Goal: Transaction & Acquisition: Purchase product/service

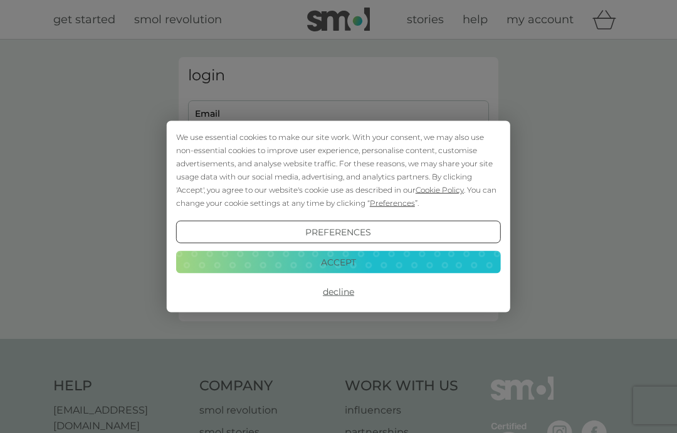
click at [366, 229] on button "Preferences" at bounding box center [338, 232] width 325 height 23
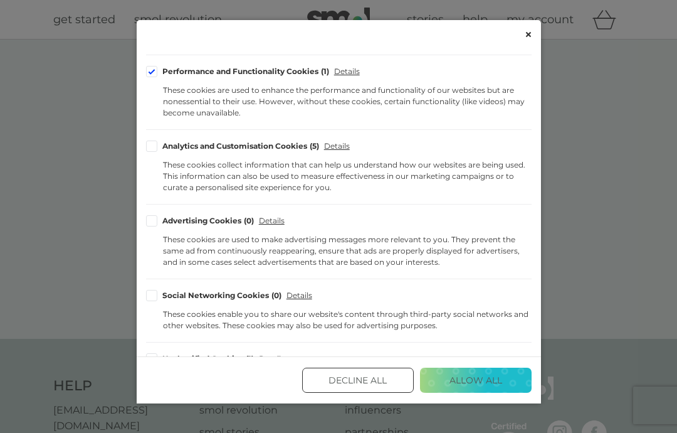
scroll to position [171, 0]
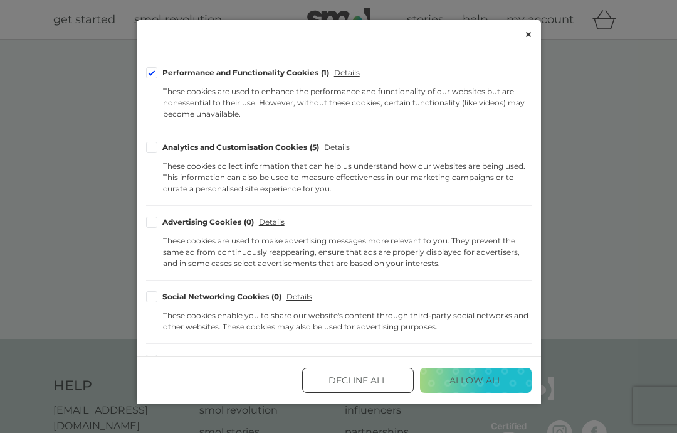
click at [161, 159] on div "Analytics and Customisation Cookies 5 Details These cookies collect information…" at bounding box center [339, 168] width 386 height 53
click at [157, 142] on div "Cookie Consent Preferences" at bounding box center [151, 147] width 11 height 11
click at [0, 0] on input "Analytics and Customisation Cookies 5" at bounding box center [0, 0] width 0 height 0
click at [480, 392] on button "Save and Exit" at bounding box center [476, 379] width 112 height 25
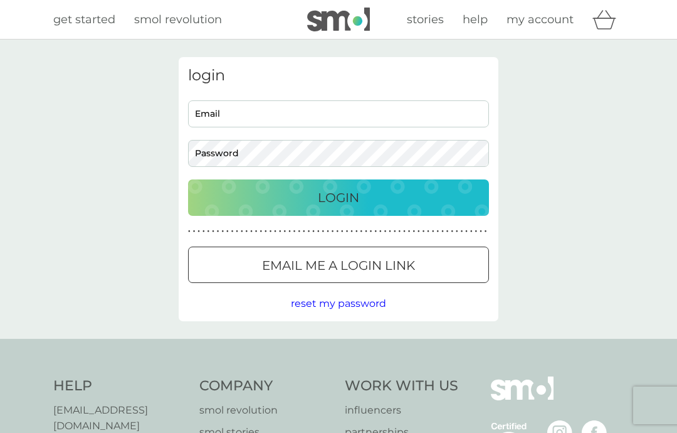
click at [272, 114] on input "Email" at bounding box center [338, 113] width 301 height 27
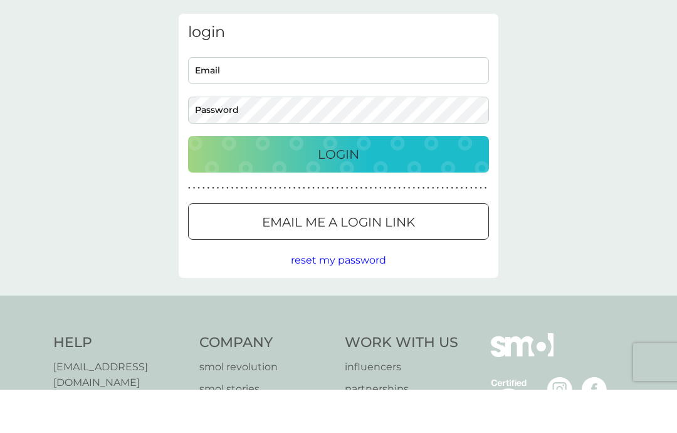
scroll to position [43, 0]
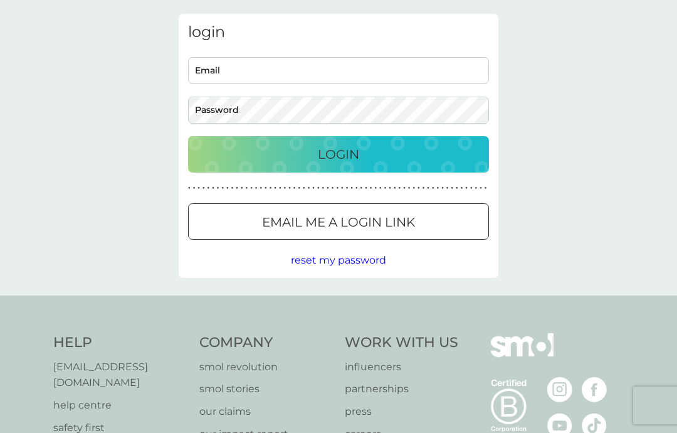
type input "[EMAIL_ADDRESS][DOMAIN_NAME]"
click at [417, 155] on div "Login" at bounding box center [339, 154] width 276 height 20
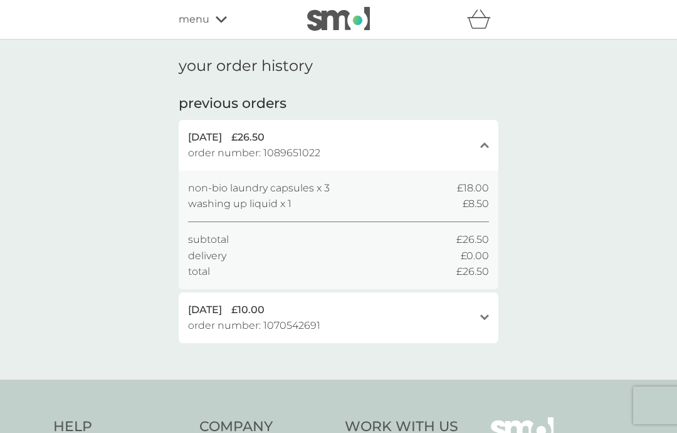
click at [488, 144] on icon "close" at bounding box center [484, 145] width 9 height 6
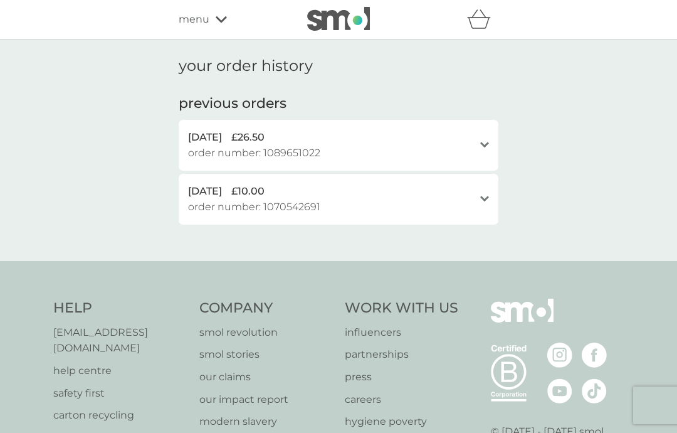
click at [229, 18] on div "menu" at bounding box center [232, 19] width 107 height 16
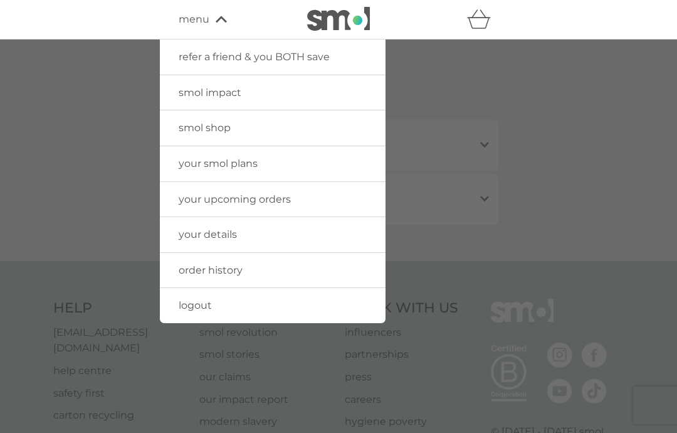
click at [310, 201] on link "your upcoming orders" at bounding box center [273, 199] width 226 height 35
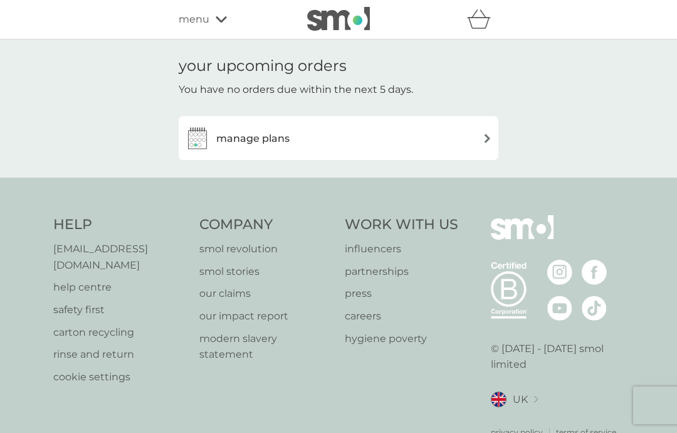
click at [485, 134] on img at bounding box center [487, 138] width 9 height 9
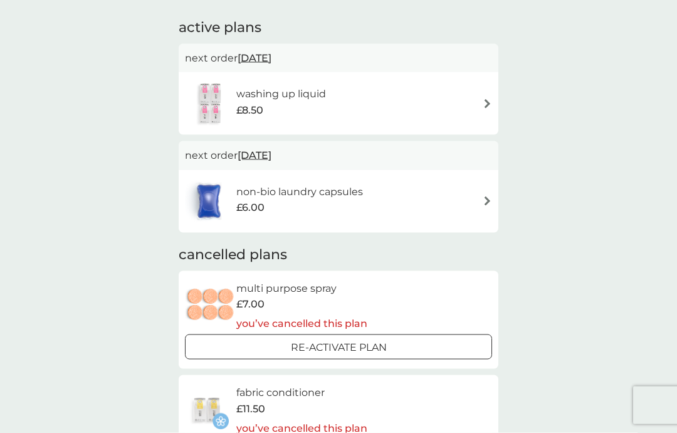
scroll to position [76, 0]
click at [486, 197] on img at bounding box center [487, 200] width 9 height 9
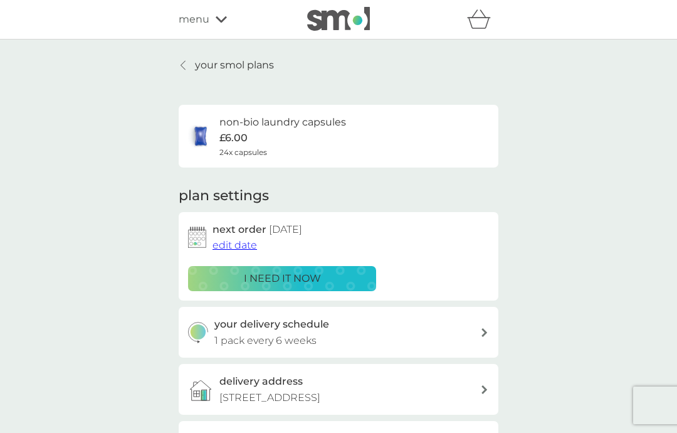
click at [320, 276] on p "i need it now" at bounding box center [282, 278] width 77 height 16
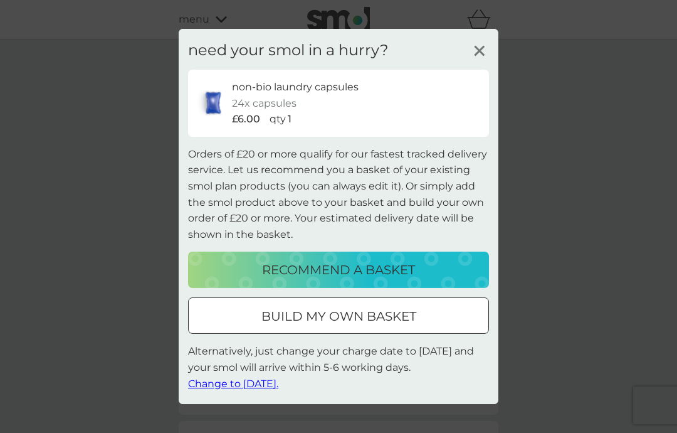
click at [379, 269] on p "recommend a basket" at bounding box center [338, 270] width 153 height 20
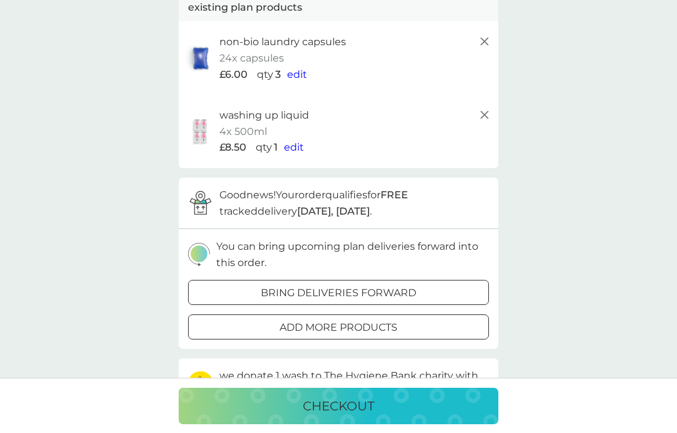
scroll to position [91, 0]
click at [346, 324] on div at bounding box center [338, 328] width 45 height 13
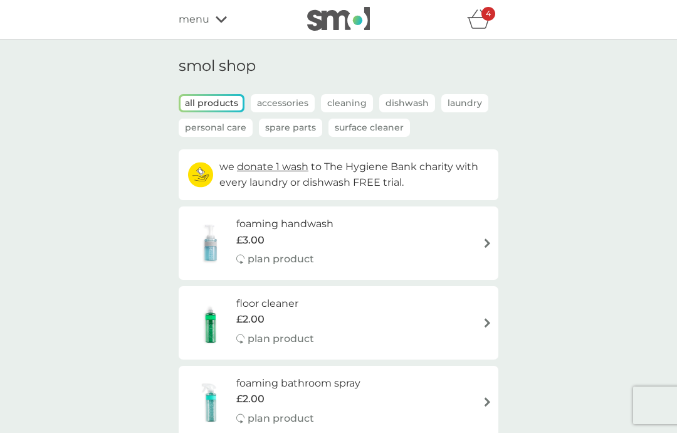
click at [409, 99] on p "Dishwash" at bounding box center [407, 103] width 56 height 18
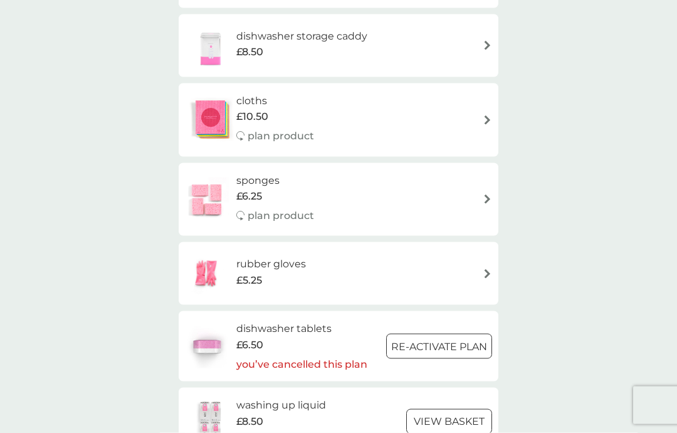
scroll to position [275, 0]
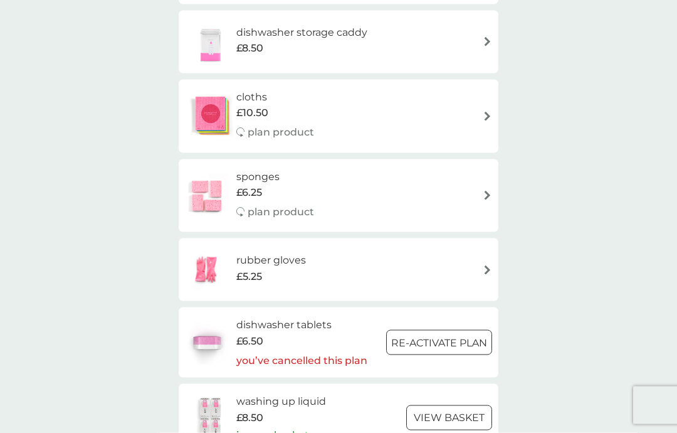
click at [437, 340] on div at bounding box center [439, 342] width 4 height 4
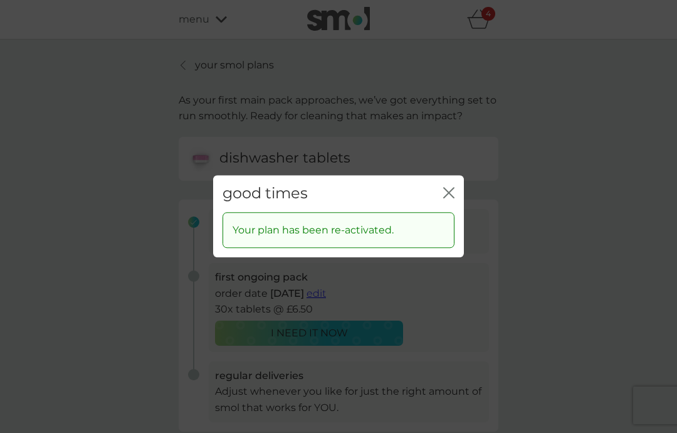
click at [451, 231] on div "Your plan has been re-activated." at bounding box center [339, 230] width 232 height 36
click at [448, 239] on div "Your plan has been re-activated." at bounding box center [339, 230] width 232 height 36
click at [364, 271] on div "good times close Your plan has been re-activated." at bounding box center [338, 216] width 677 height 433
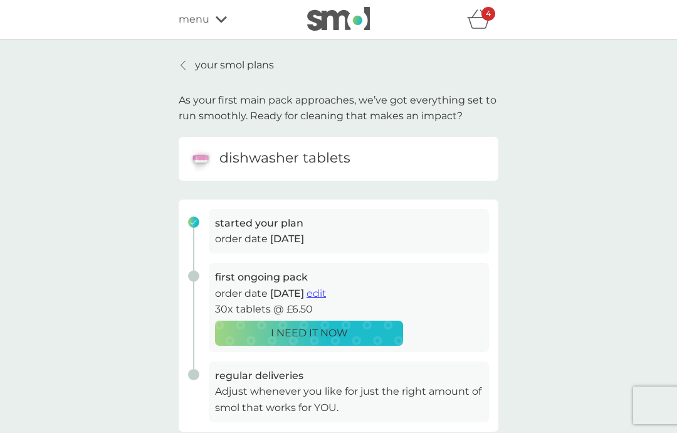
click at [340, 157] on h6 "dishwasher tablets" at bounding box center [284, 158] width 131 height 19
click at [209, 162] on img at bounding box center [200, 158] width 25 height 25
click at [487, 23] on icon "basket" at bounding box center [478, 23] width 21 height 11
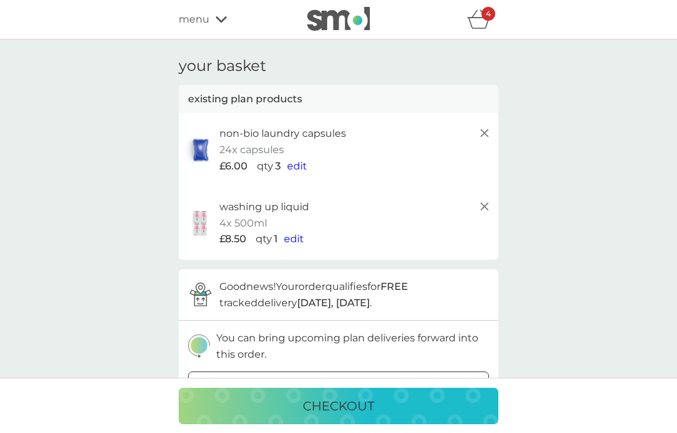
click at [484, 13] on div "4" at bounding box center [489, 14] width 14 height 14
click at [224, 21] on icon at bounding box center [221, 20] width 11 height 8
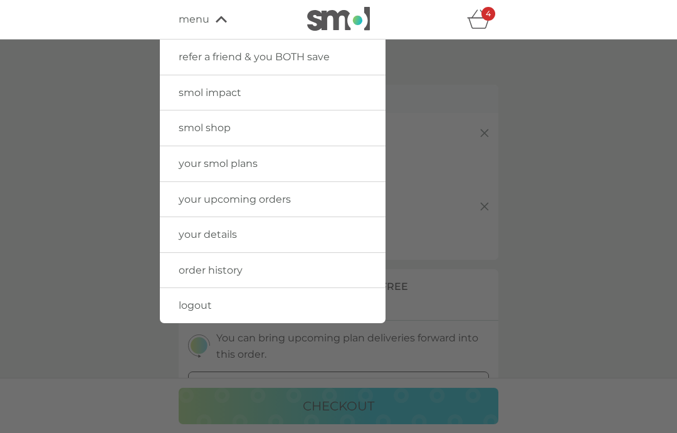
scroll to position [2, 0]
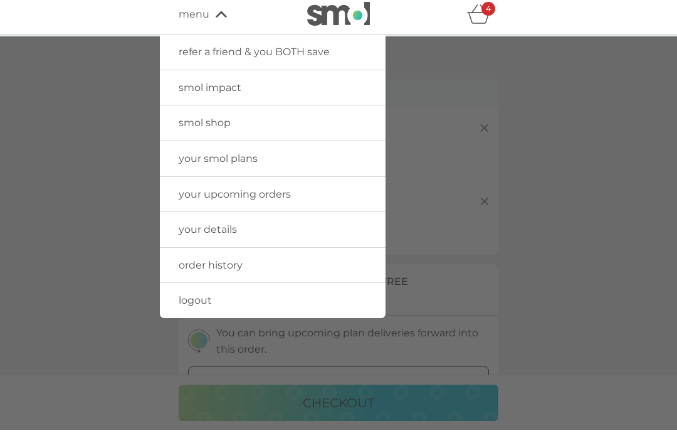
click at [343, 192] on link "your upcoming orders" at bounding box center [273, 197] width 226 height 35
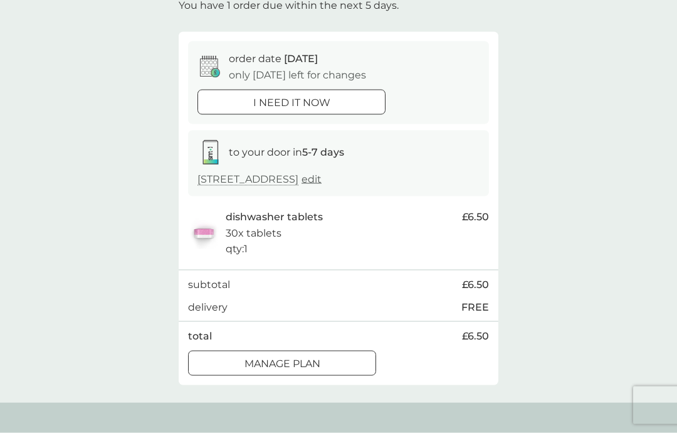
scroll to position [85, 0]
click at [328, 99] on p "i need it now" at bounding box center [291, 102] width 77 height 16
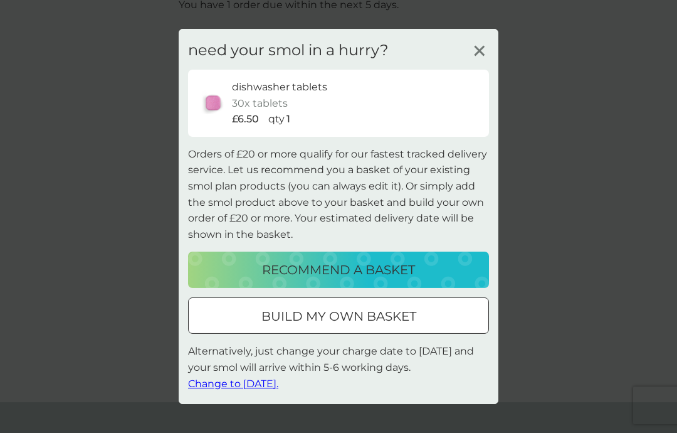
click at [401, 280] on p "recommend a basket" at bounding box center [338, 270] width 153 height 20
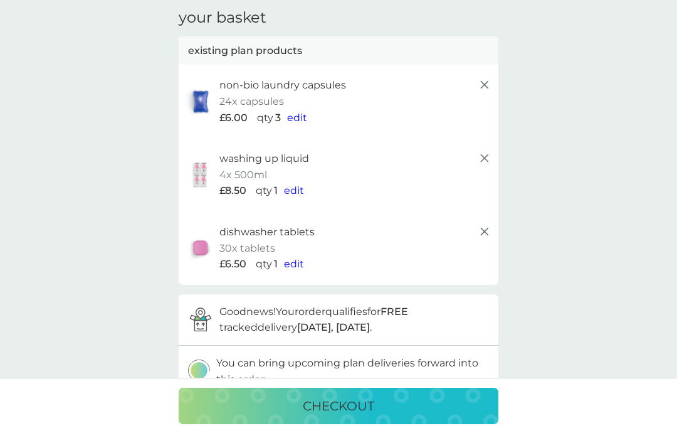
scroll to position [50, 0]
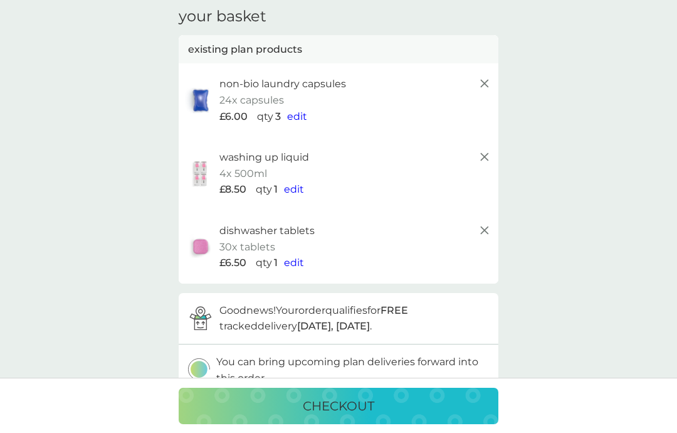
click at [354, 416] on p "checkout" at bounding box center [338, 406] width 71 height 20
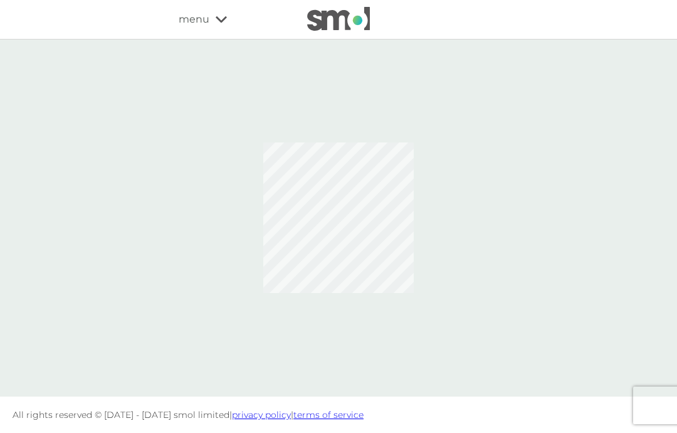
scroll to position [50, 0]
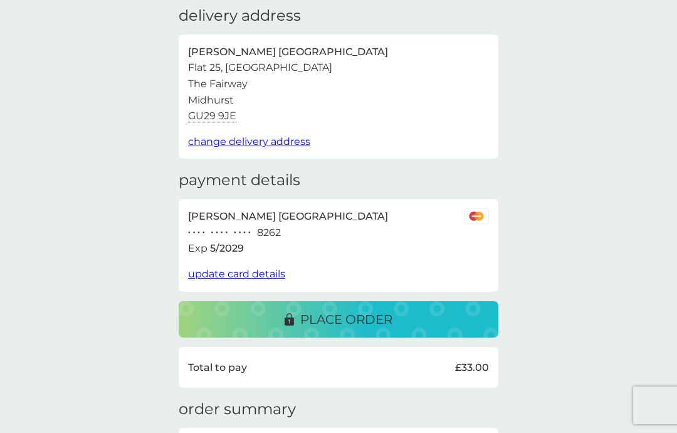
click at [372, 312] on p "place order" at bounding box center [346, 319] width 92 height 20
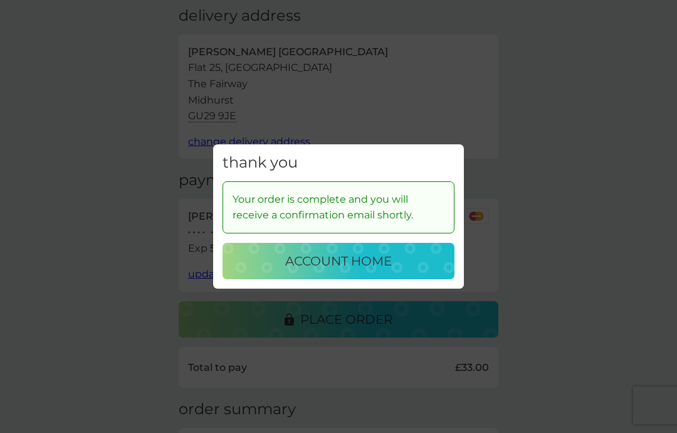
click at [380, 260] on p "account home" at bounding box center [338, 261] width 107 height 20
